Goal: Task Accomplishment & Management: Manage account settings

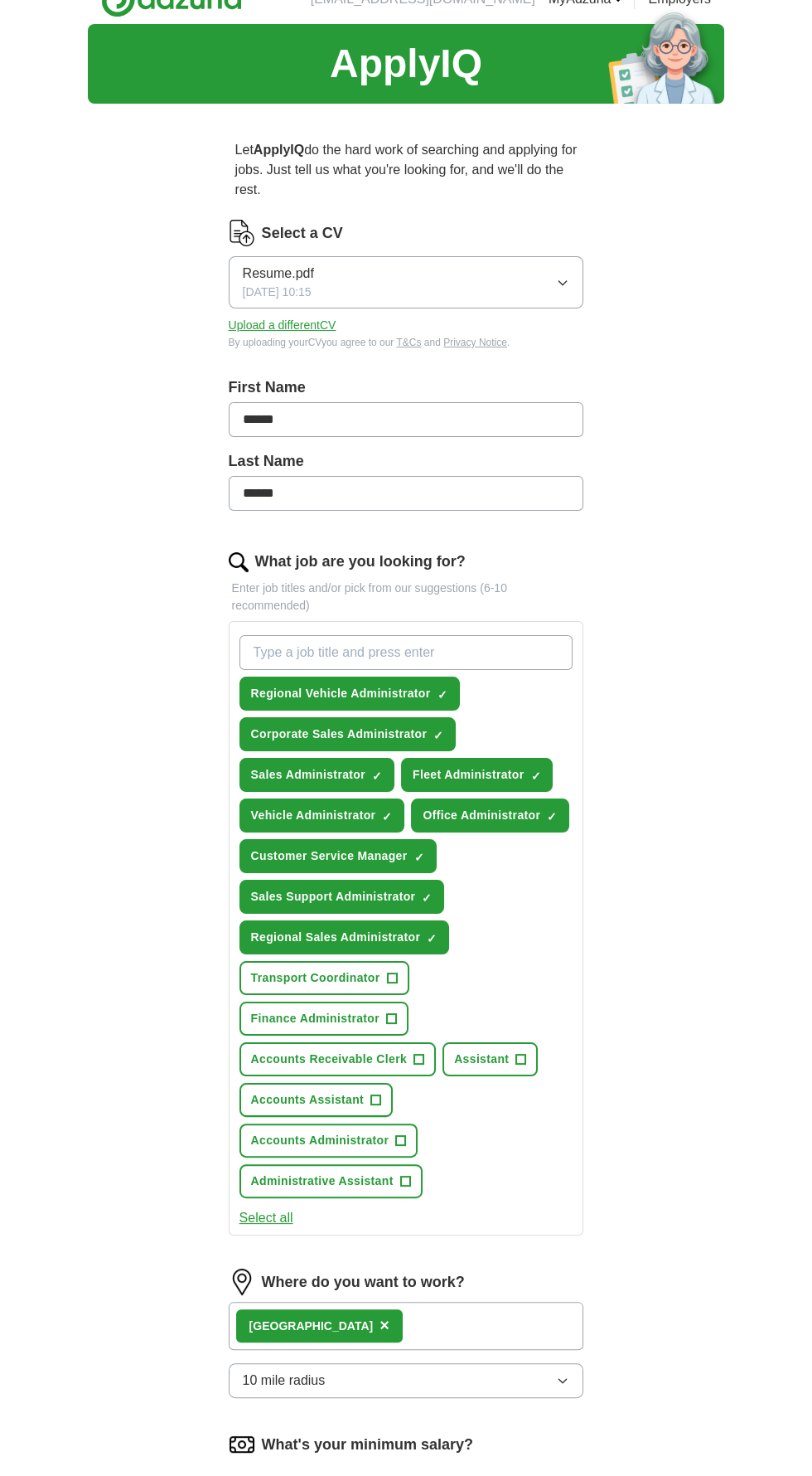
scroll to position [250, 0]
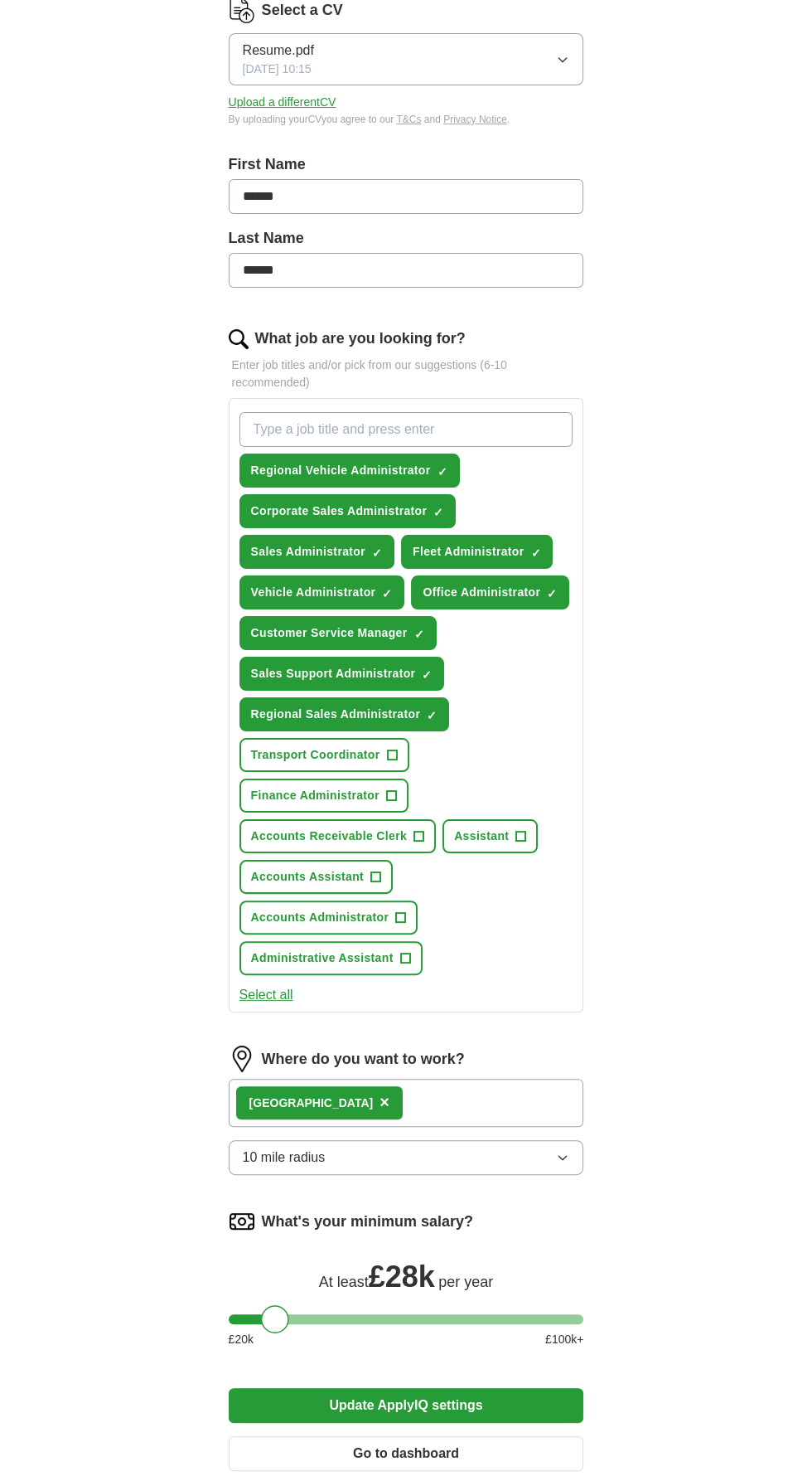
click at [448, 1437] on button "Go to dashboard" at bounding box center [407, 1454] width 356 height 35
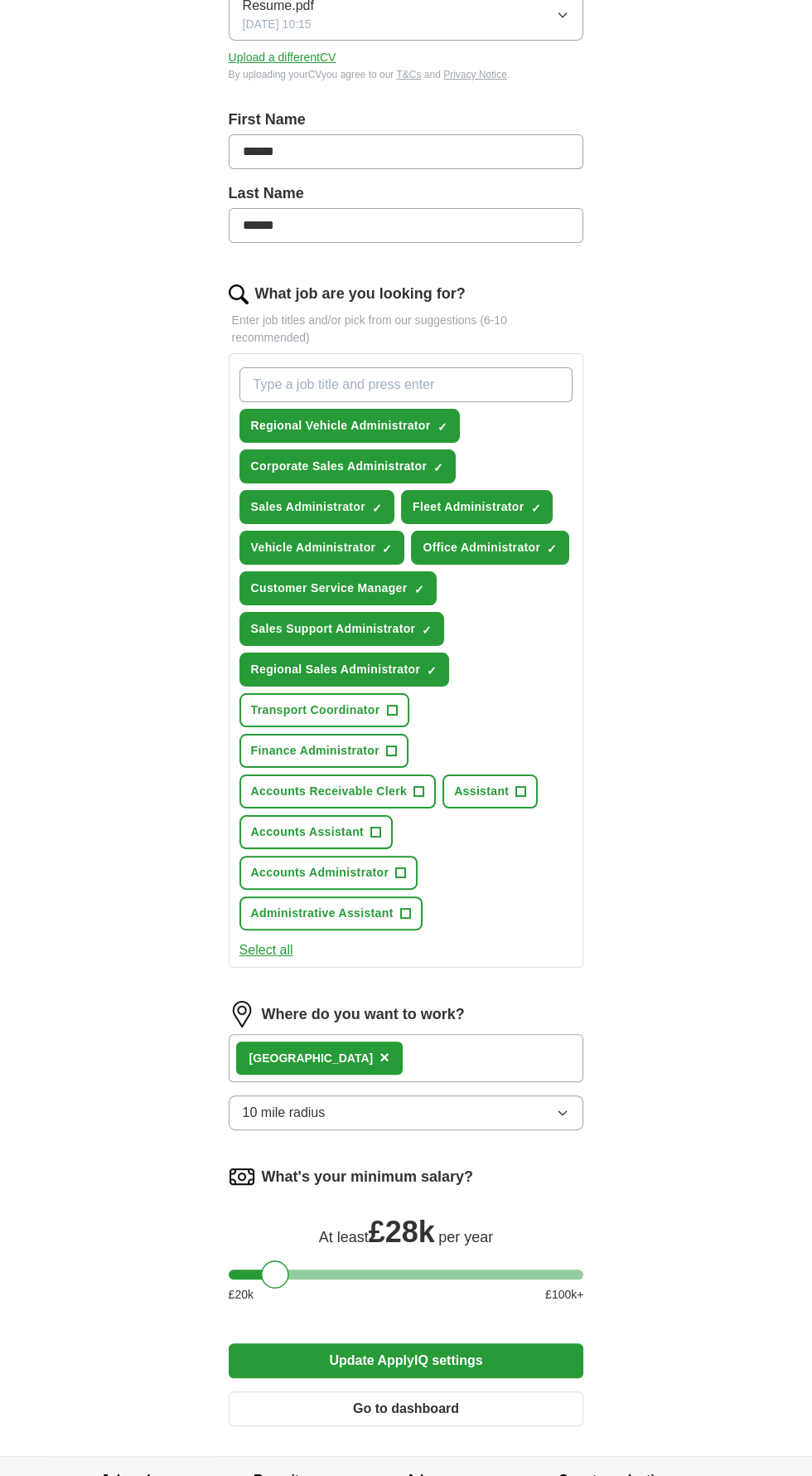
scroll to position [334, 0]
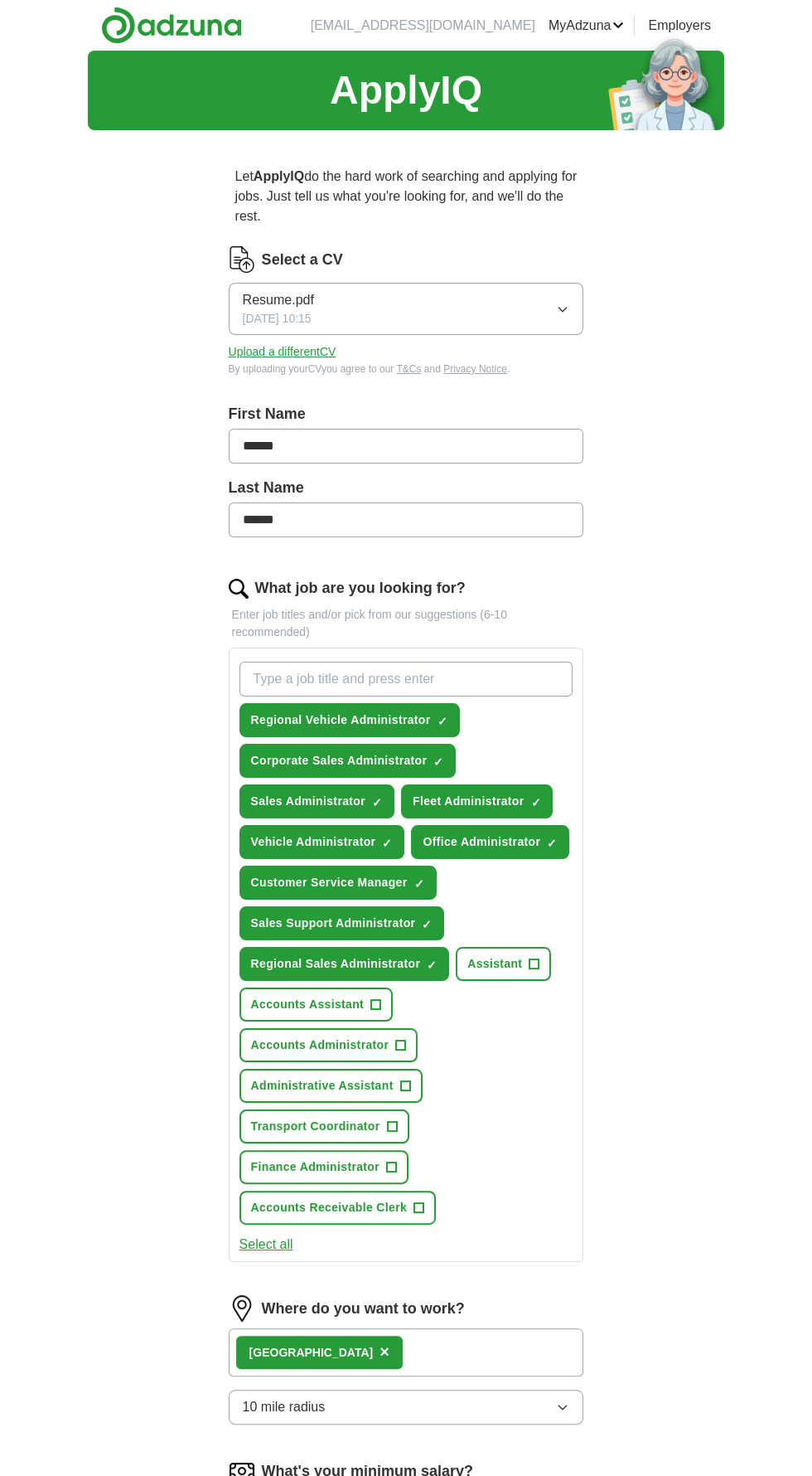
click at [0, 0] on ul "Alerts Favourites CVs ApplyIQ Preferences Posted jobs Logout" at bounding box center [0, 0] width 0 height 0
click at [673, 562] on div "ApplyIQ Let ApplyIQ do the hard work of searching and applying for jobs. Just t…" at bounding box center [406, 900] width 637 height 1700
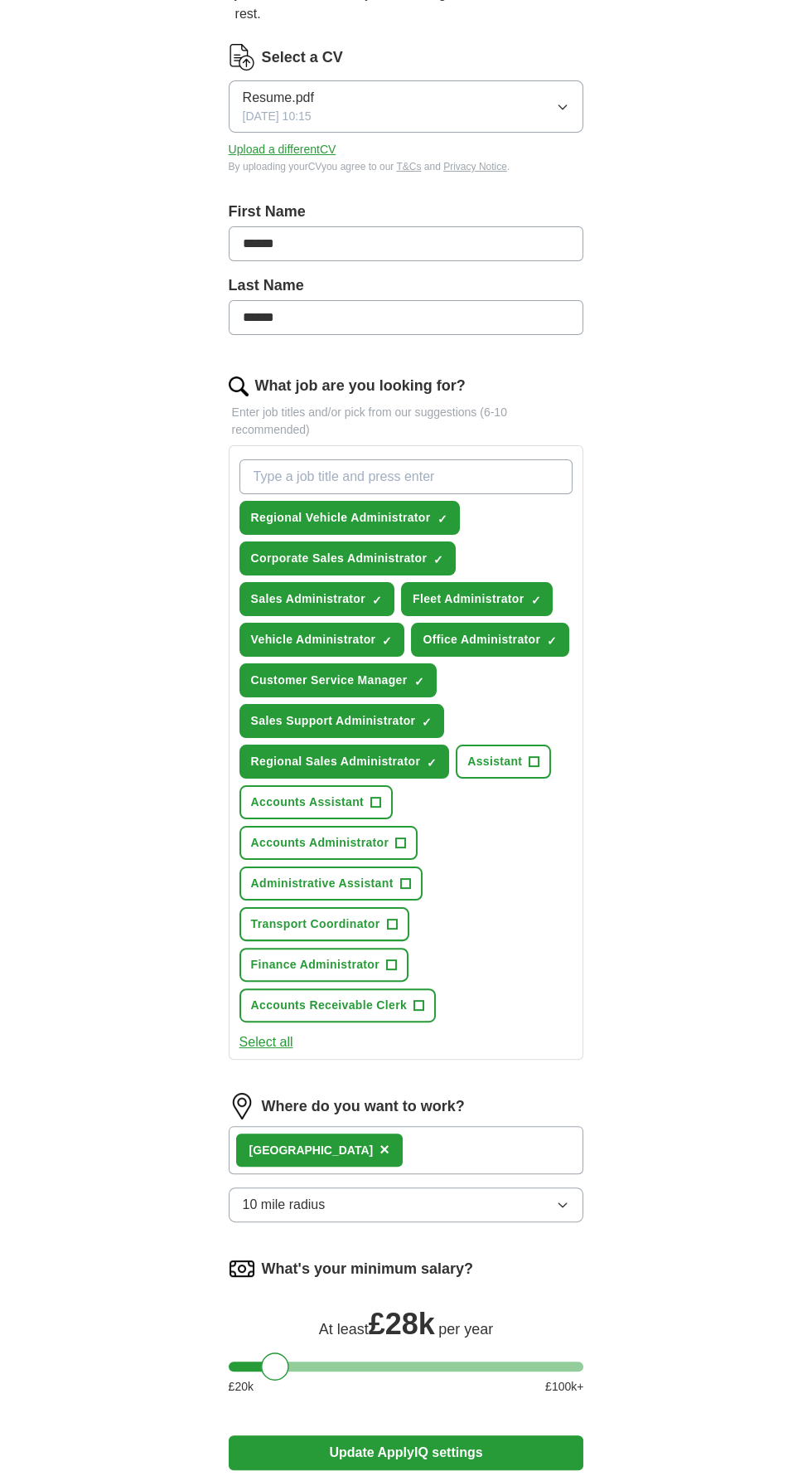
scroll to position [250, 0]
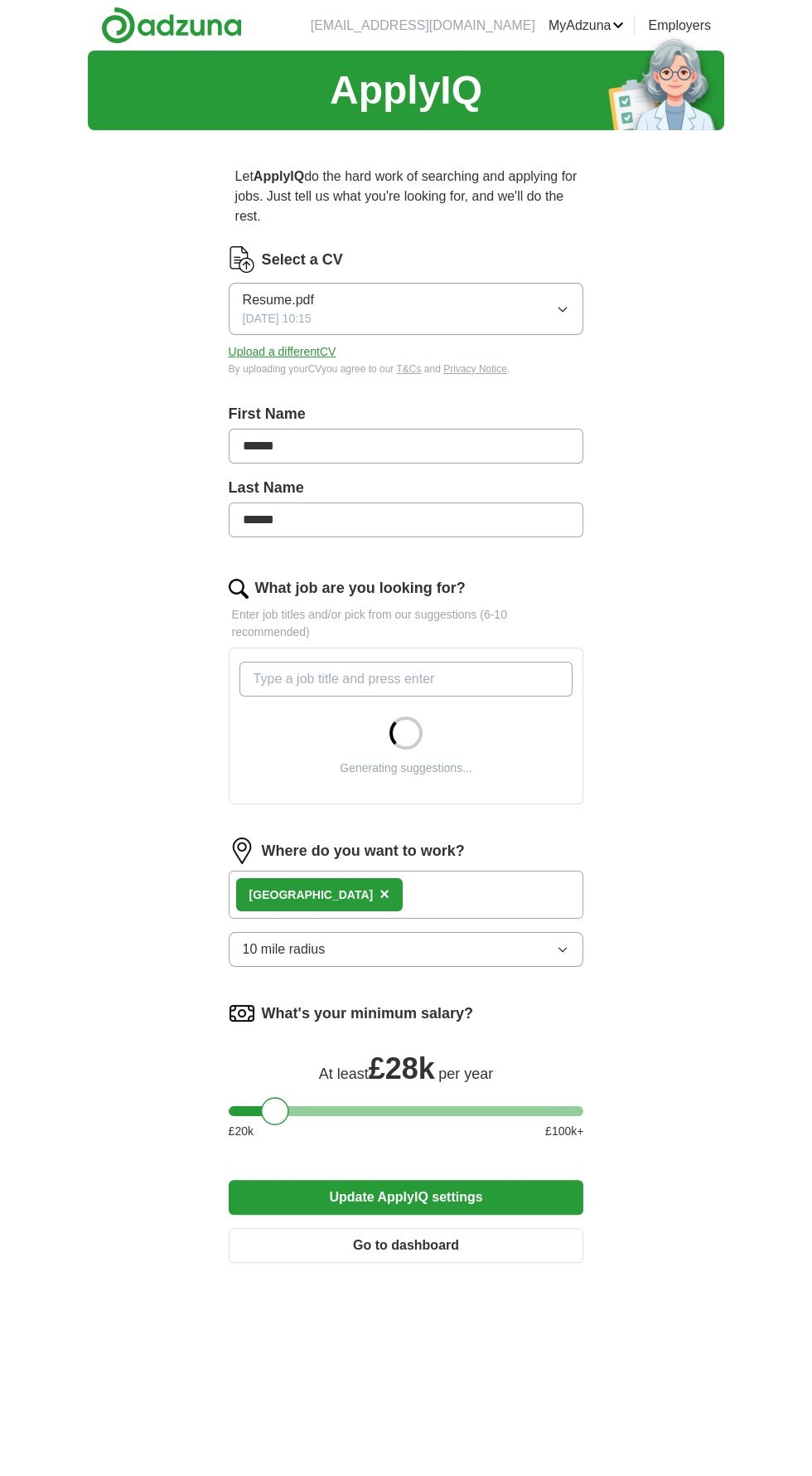
click at [380, 891] on span "×" at bounding box center [385, 894] width 10 height 18
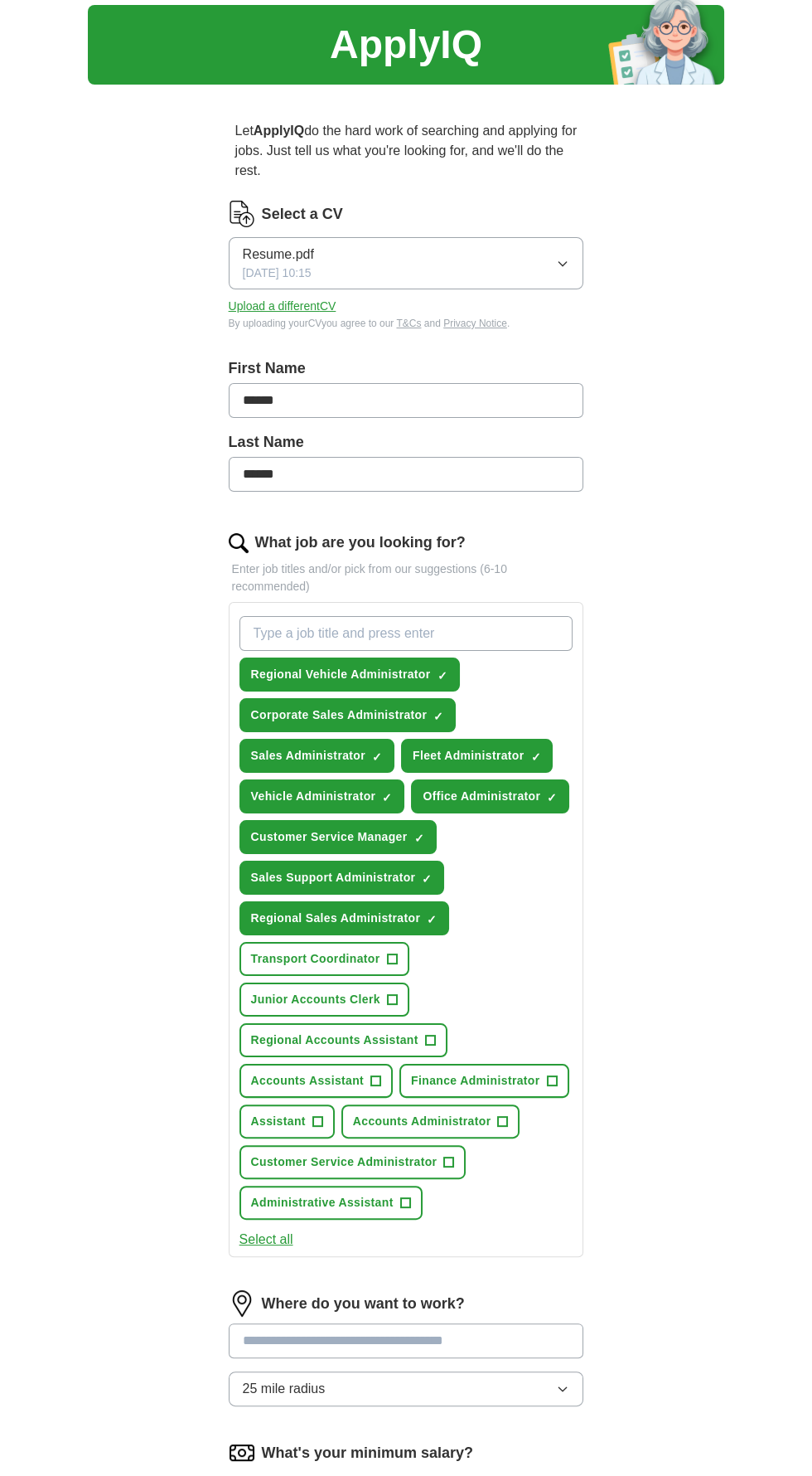
scroll to position [44, 0]
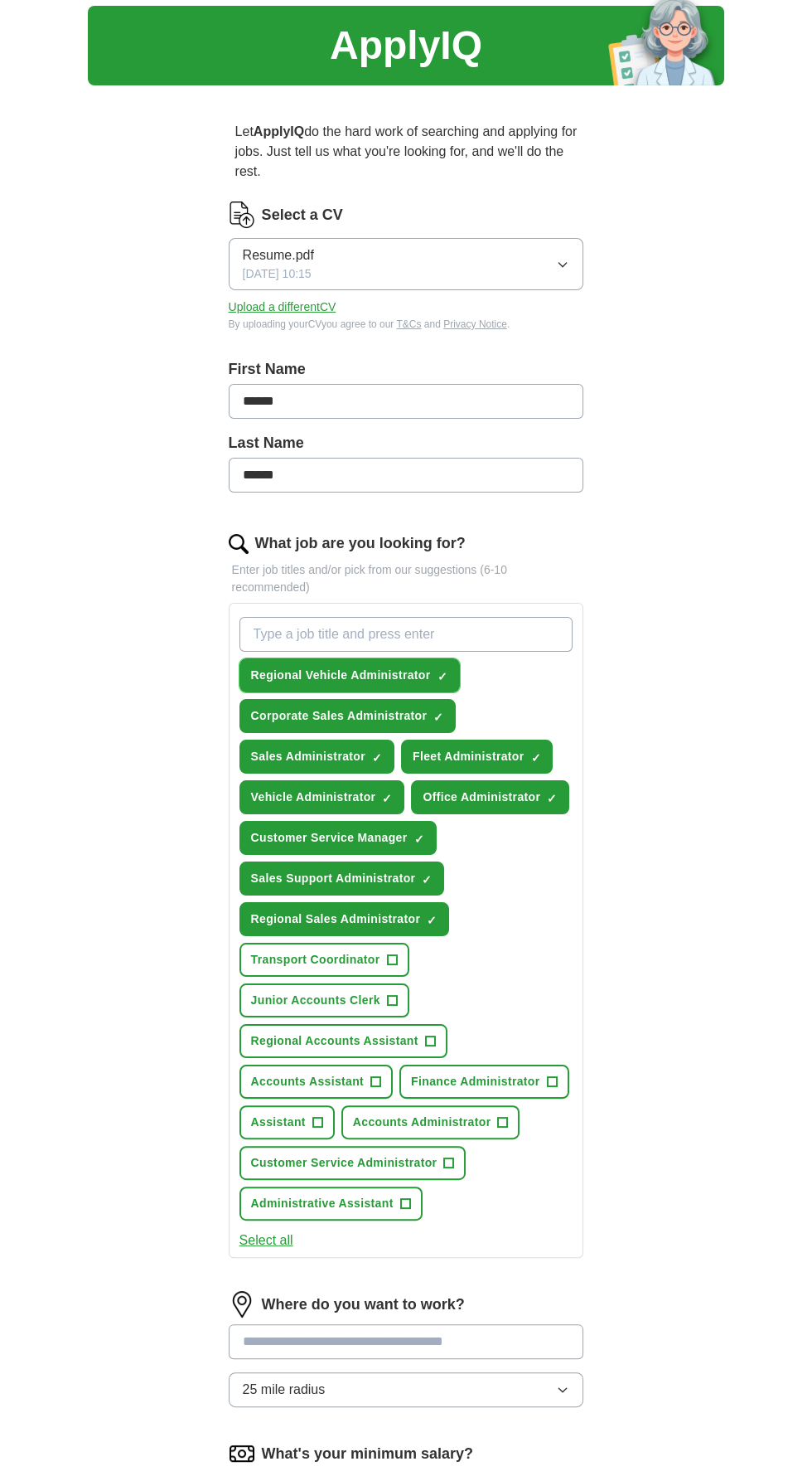
click at [0, 0] on span "×" at bounding box center [0, 0] width 0 height 0
click at [419, 714] on button "Corporate Sales Administrator ✓ ×" at bounding box center [348, 716] width 217 height 34
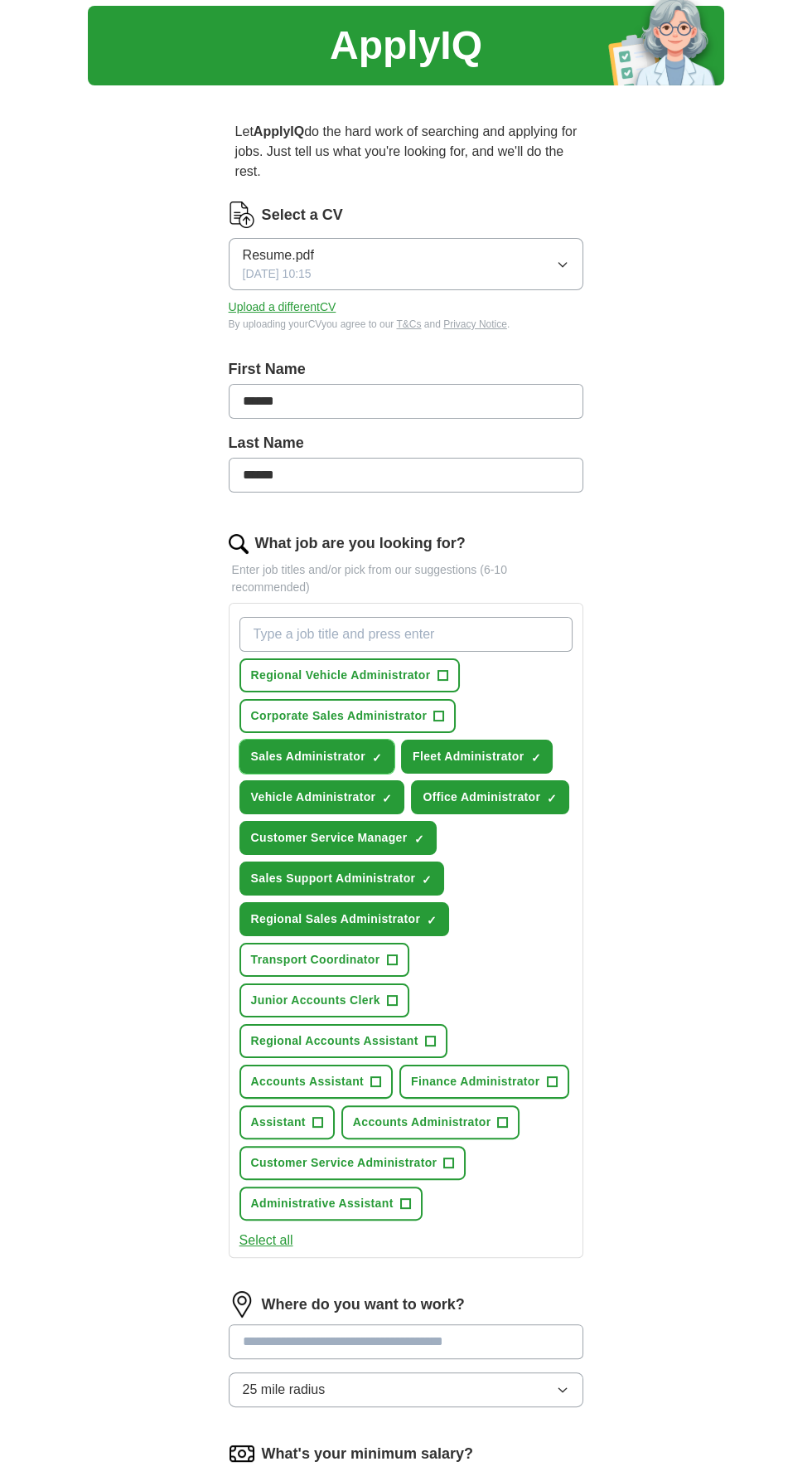
click at [0, 0] on span "×" at bounding box center [0, 0] width 0 height 0
click at [474, 759] on span "Fleet Administrator" at bounding box center [468, 757] width 111 height 17
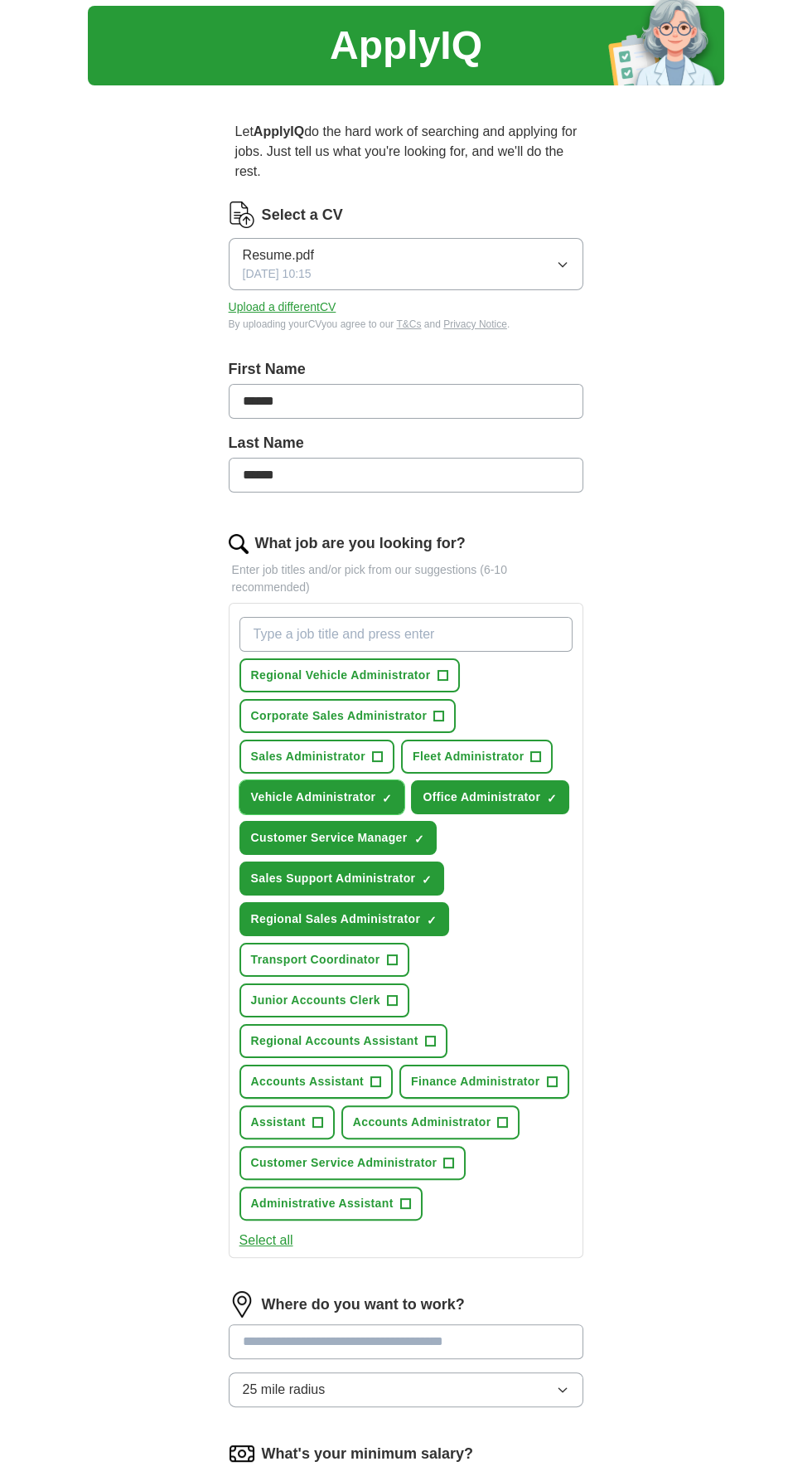
click at [365, 798] on span "Vehicle Administrator" at bounding box center [314, 797] width 125 height 17
click at [456, 794] on span "Office Administrator" at bounding box center [482, 797] width 118 height 17
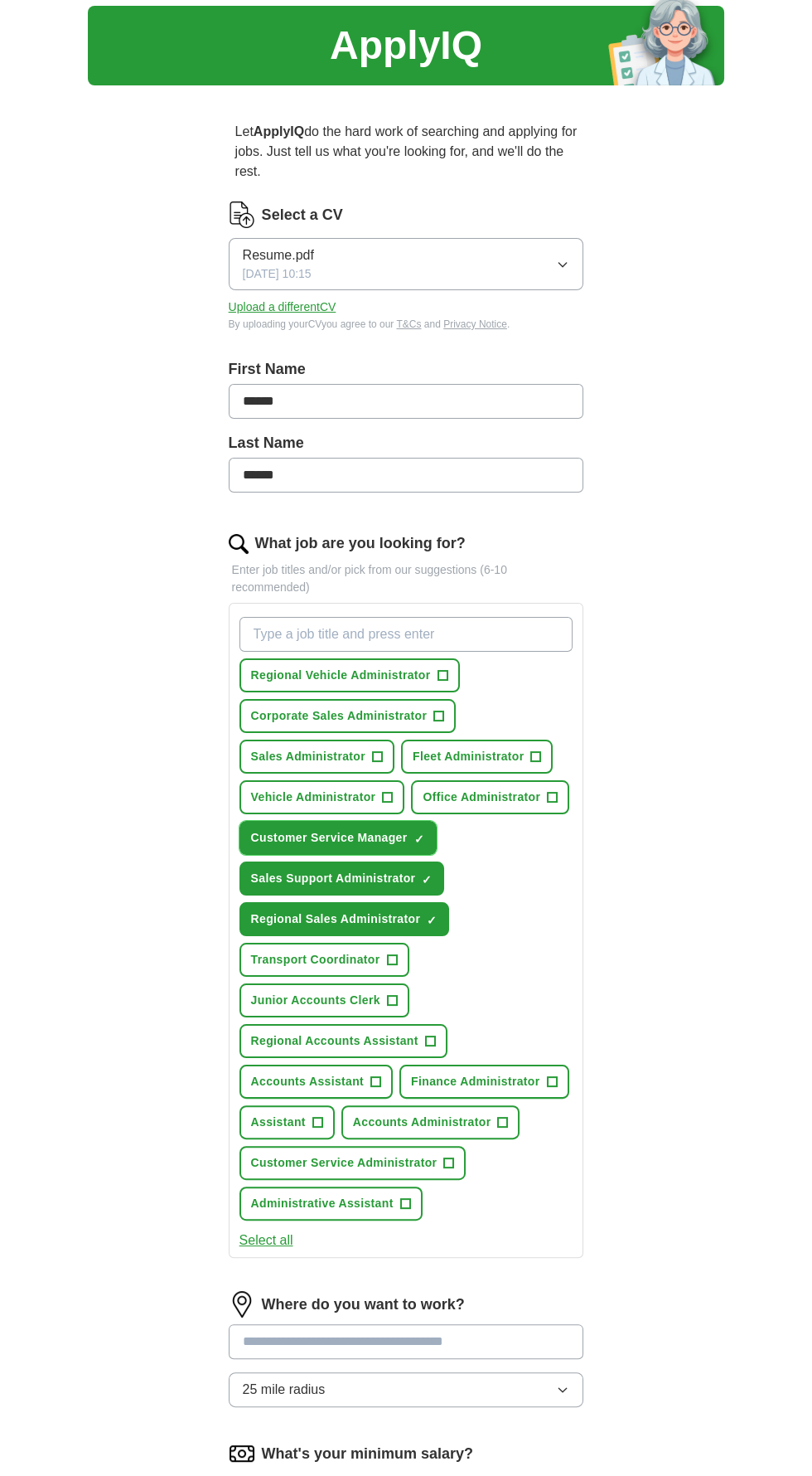
click at [372, 834] on span "Customer Service Manager" at bounding box center [329, 838] width 156 height 17
click at [360, 878] on span "Sales Support Administrator" at bounding box center [333, 878] width 165 height 17
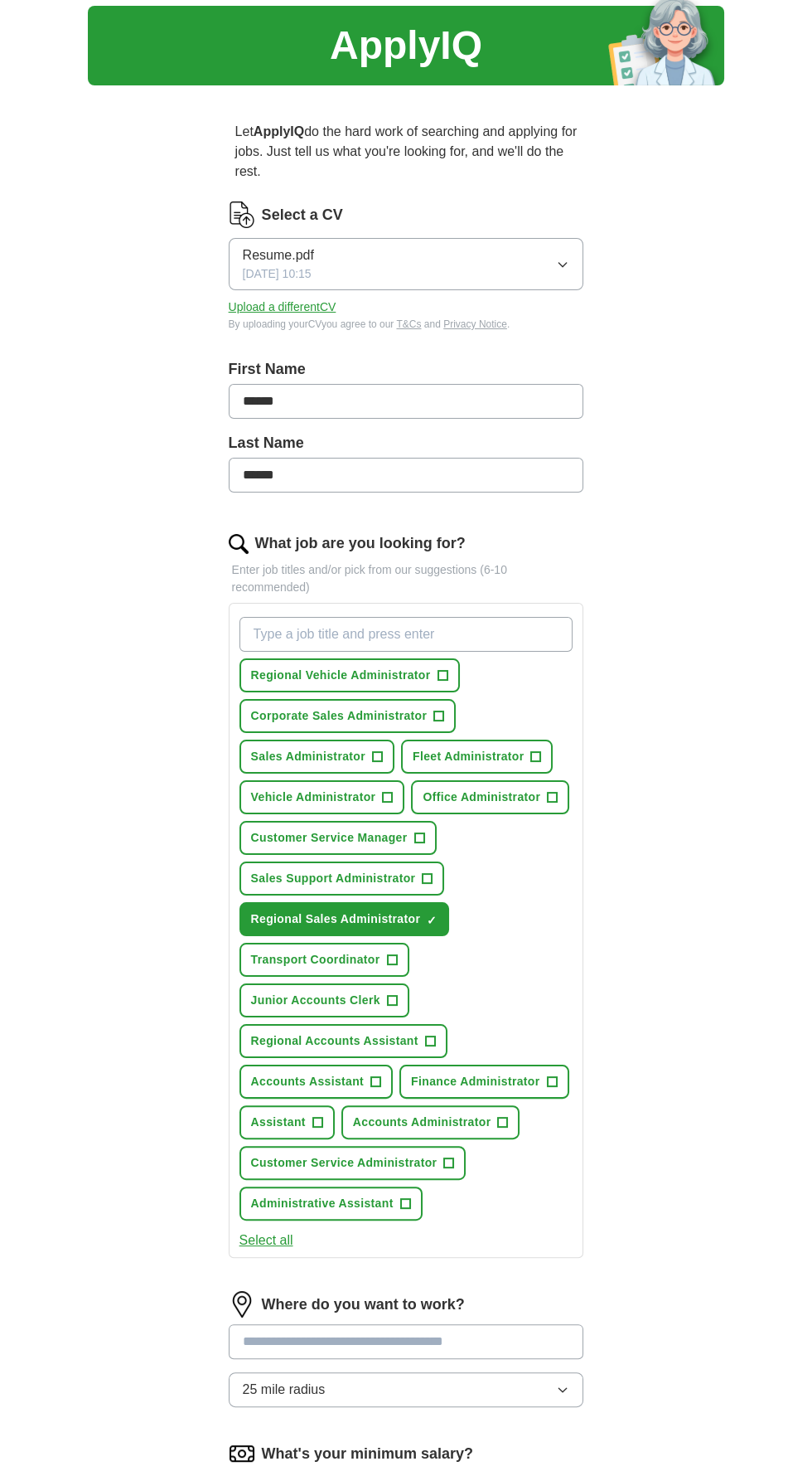
click at [364, 914] on span "Regional Sales Administrator" at bounding box center [336, 919] width 170 height 17
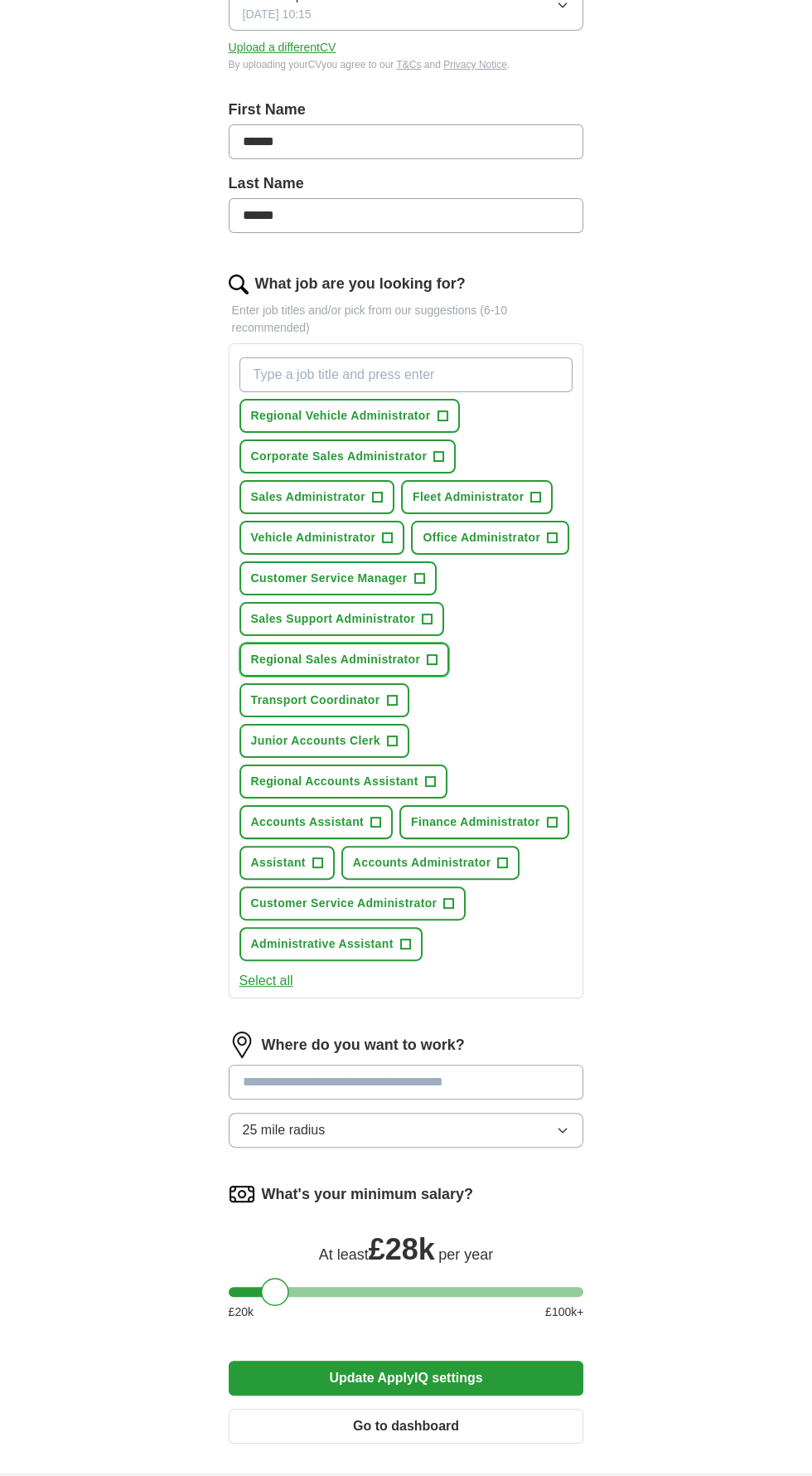
scroll to position [317, 0]
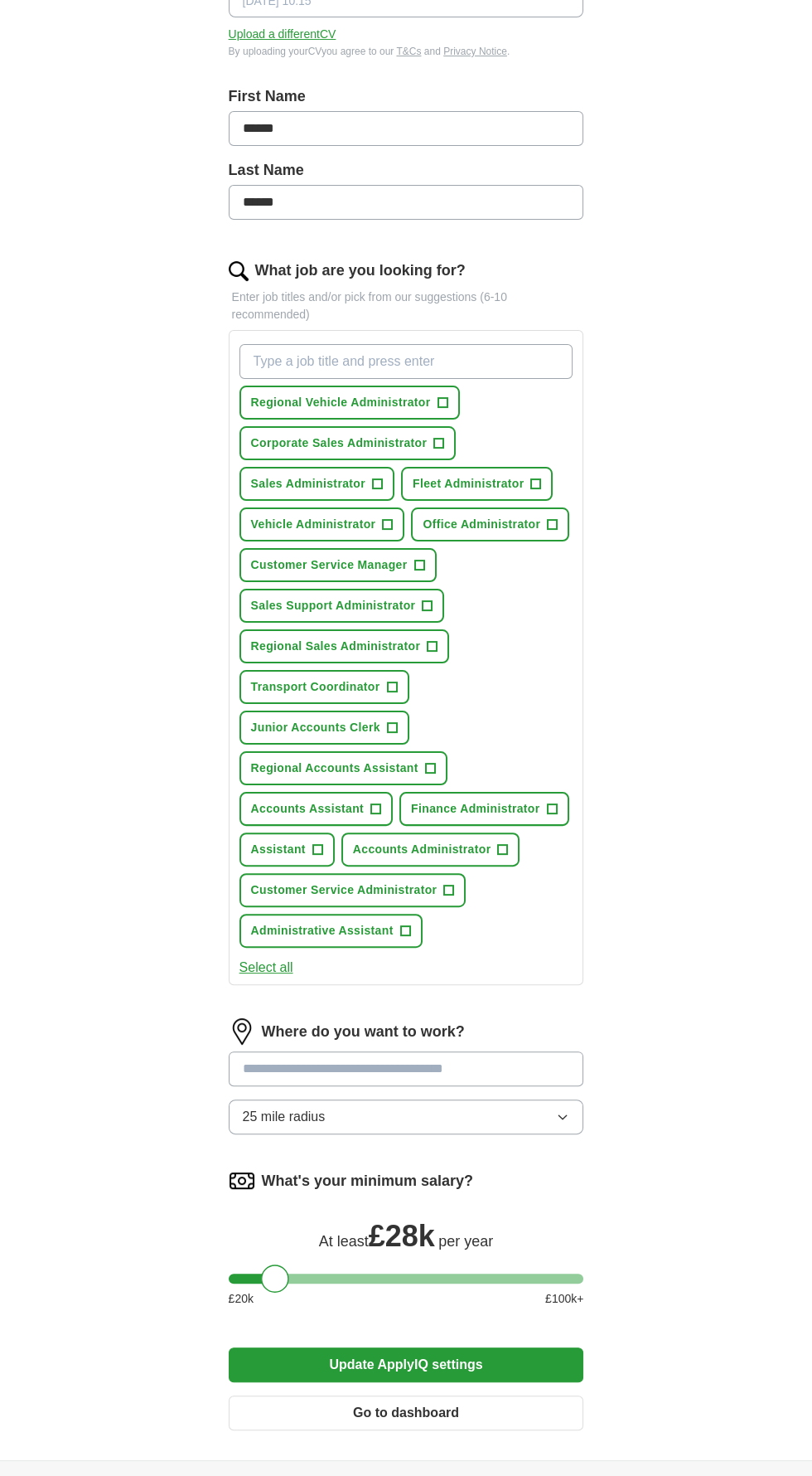
click at [674, 1162] on div "ApplyIQ Let ApplyIQ do the hard work of searching and applying for jobs. Just t…" at bounding box center [406, 597] width 637 height 1727
click at [562, 1273] on div at bounding box center [407, 1278] width 356 height 10
click at [286, 1273] on div at bounding box center [407, 1278] width 356 height 10
click at [579, 1273] on div at bounding box center [407, 1278] width 356 height 10
click at [522, 1348] on button "Update ApplyIQ settings" at bounding box center [407, 1365] width 356 height 35
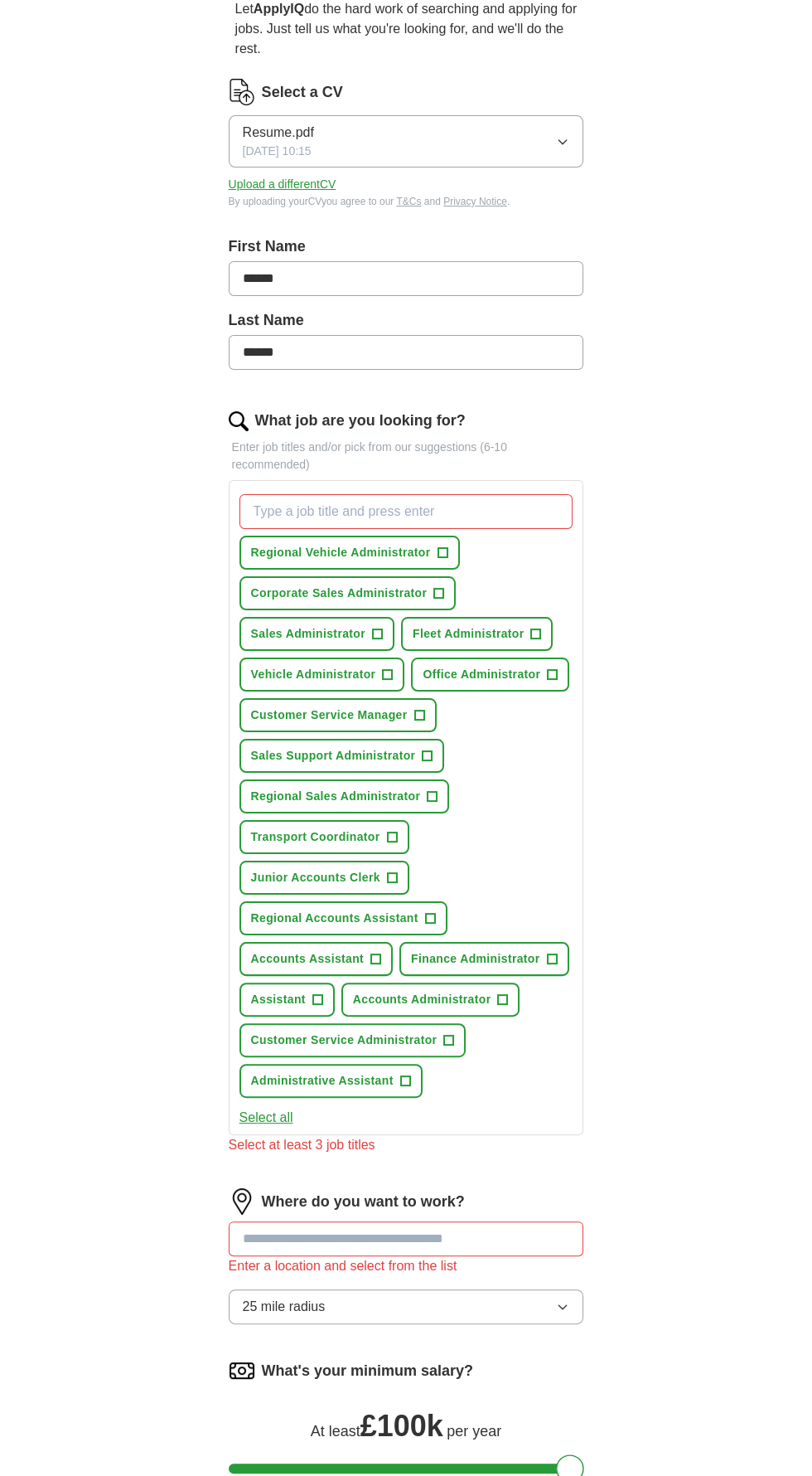
scroll to position [0, 0]
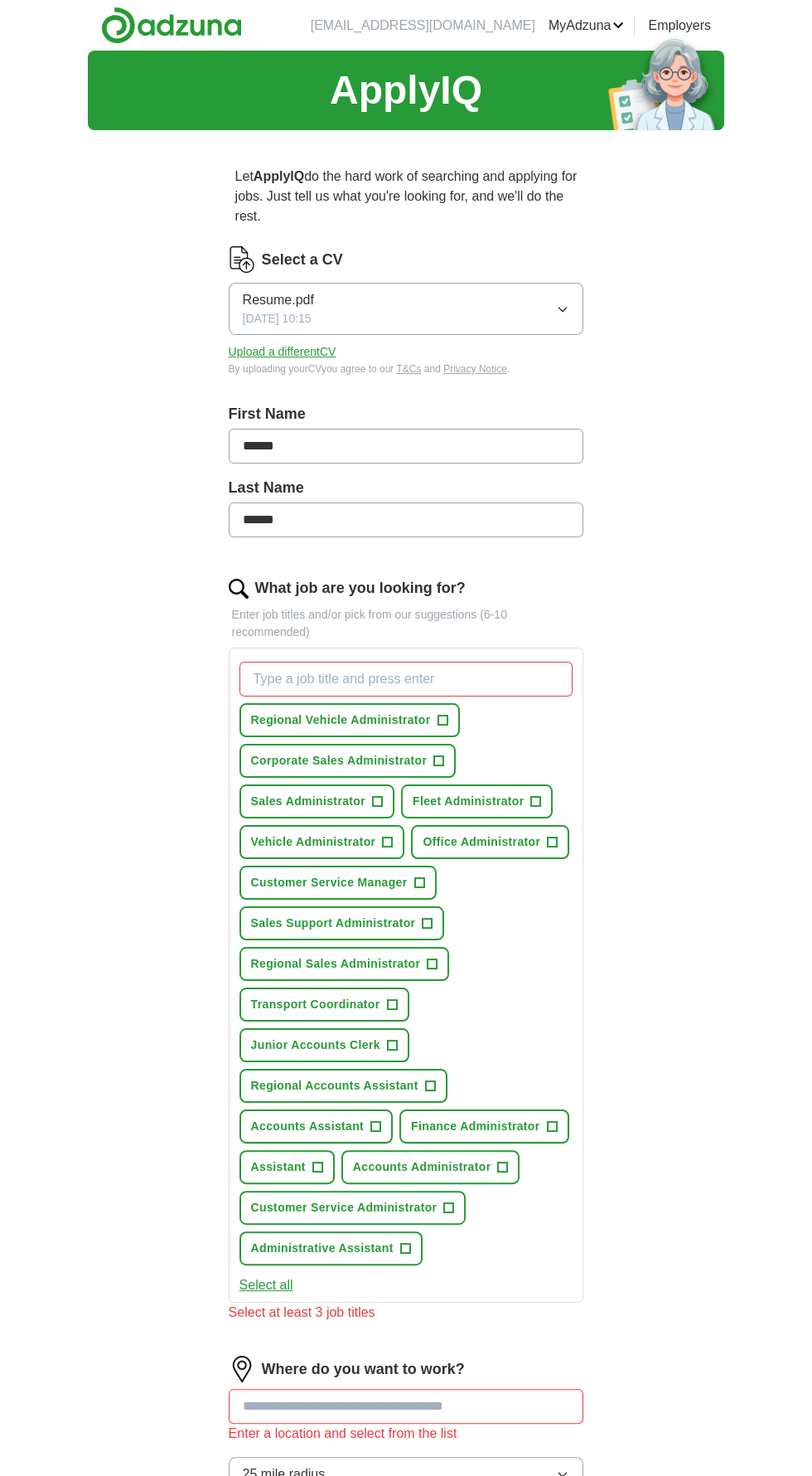
click at [562, 308] on icon "button" at bounding box center [563, 310] width 14 height 14
click at [576, 303] on button "Resume.pdf [DATE] 10:15" at bounding box center [407, 309] width 356 height 52
click at [604, 33] on link "MyAdzuna" at bounding box center [586, 25] width 76 height 20
click at [0, 0] on link "Alerts" at bounding box center [0, 0] width 0 height 0
